Goal: Book appointment/travel/reservation

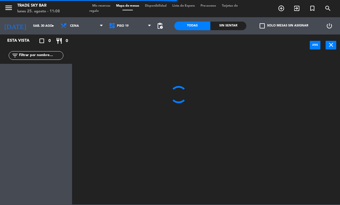
click at [8, 5] on icon "menu" at bounding box center [8, 7] width 9 height 9
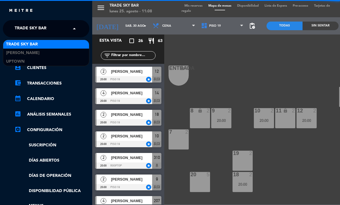
click at [30, 30] on span "Trade Sky Bar" at bounding box center [31, 29] width 32 height 12
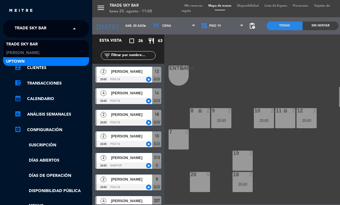
click at [30, 61] on div "Uptown" at bounding box center [46, 61] width 86 height 9
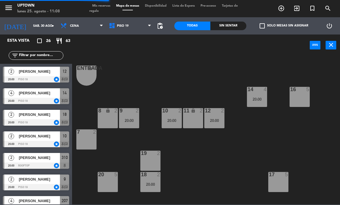
click at [284, 7] on icon "turned_in_not" at bounding box center [280, 8] width 7 height 7
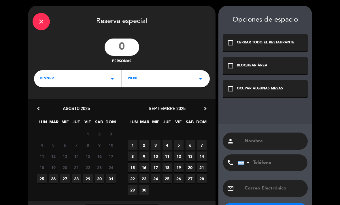
click at [108, 51] on input "number" at bounding box center [121, 47] width 35 height 17
type input "2"
click at [99, 178] on span "30" at bounding box center [99, 178] width 9 height 9
click at [259, 94] on div "check_box_outline_blank OCUPAR ALGUNAS MESAS" at bounding box center [265, 88] width 85 height 17
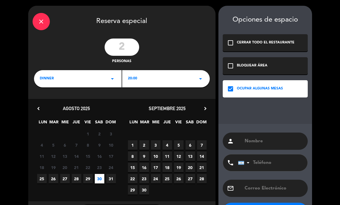
click at [265, 145] on input "text" at bounding box center [273, 141] width 59 height 8
click at [269, 143] on input "text" at bounding box center [273, 141] width 59 height 8
paste input "[PERSON_NAME]"
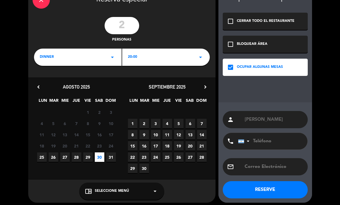
scroll to position [22, 0]
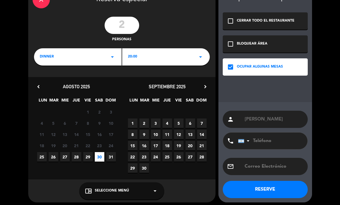
type input "[PERSON_NAME]"
click at [288, 189] on button "RESERVE" at bounding box center [265, 189] width 85 height 17
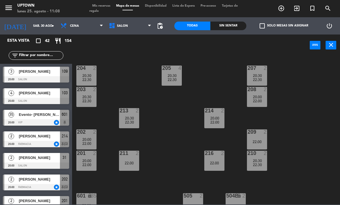
click at [104, 7] on span "Mis reservas" at bounding box center [101, 5] width 24 height 3
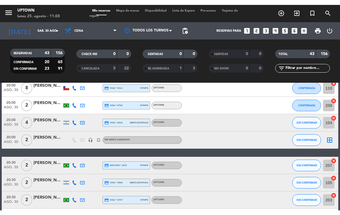
scroll to position [185, 0]
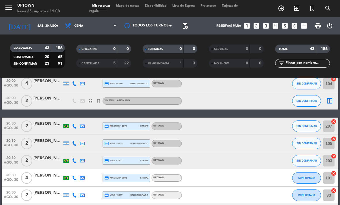
click at [328, 104] on span "border_all" at bounding box center [329, 101] width 7 height 7
click at [331, 101] on icon "border_all" at bounding box center [329, 101] width 7 height 7
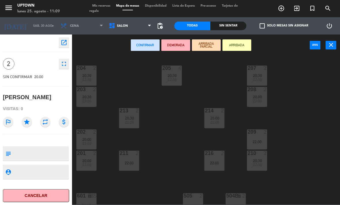
click at [130, 162] on div "22:00" at bounding box center [129, 163] width 20 height 4
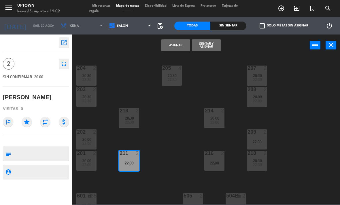
click at [56, 154] on textarea at bounding box center [40, 154] width 55 height 12
type textarea "B"
type textarea "VB 369"
click at [28, 123] on icon "star" at bounding box center [27, 122] width 10 height 10
click at [175, 41] on button "Asignar" at bounding box center [175, 45] width 29 height 12
